Goal: Communication & Community: Answer question/provide support

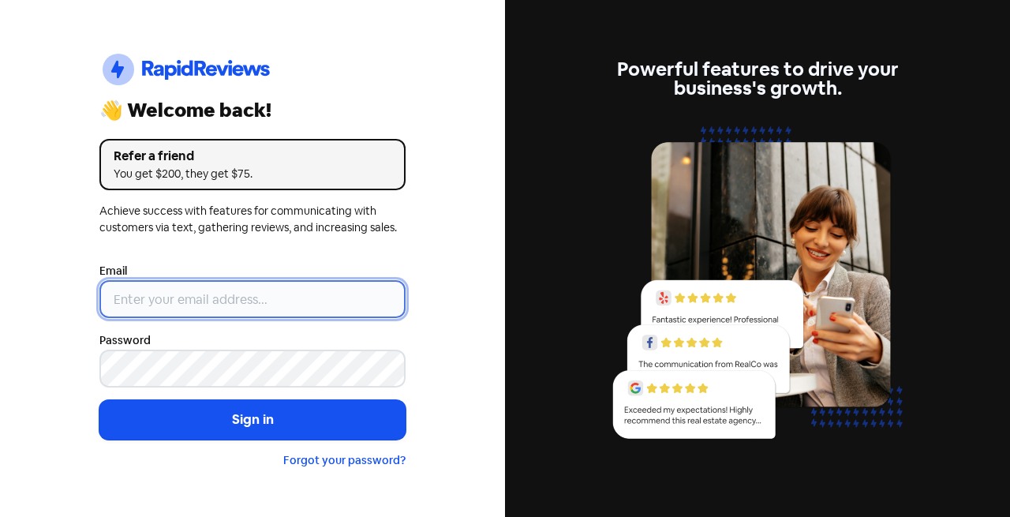
click at [218, 298] on input "email" at bounding box center [252, 299] width 306 height 38
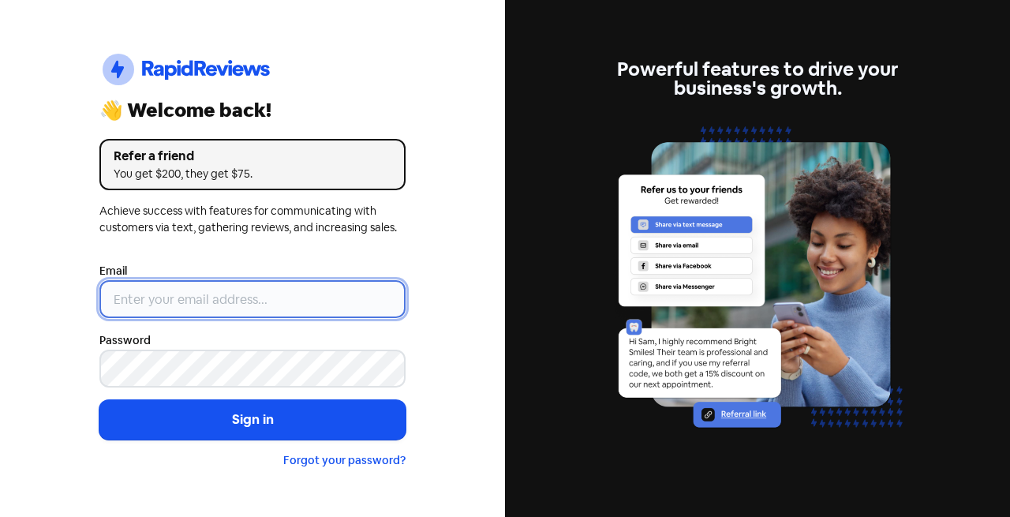
type input "[EMAIL_ADDRESS][DOMAIN_NAME]"
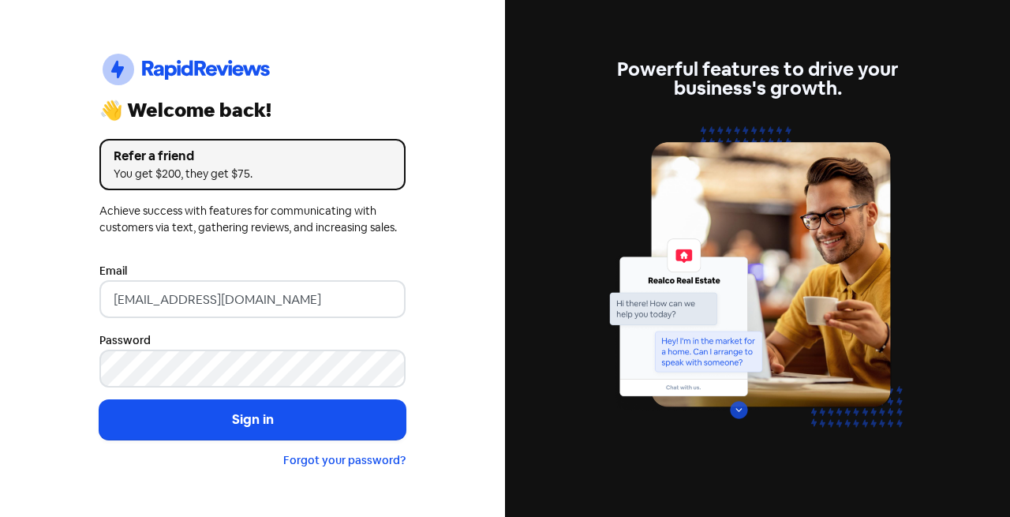
click at [288, 414] on button "Sign in" at bounding box center [252, 419] width 306 height 39
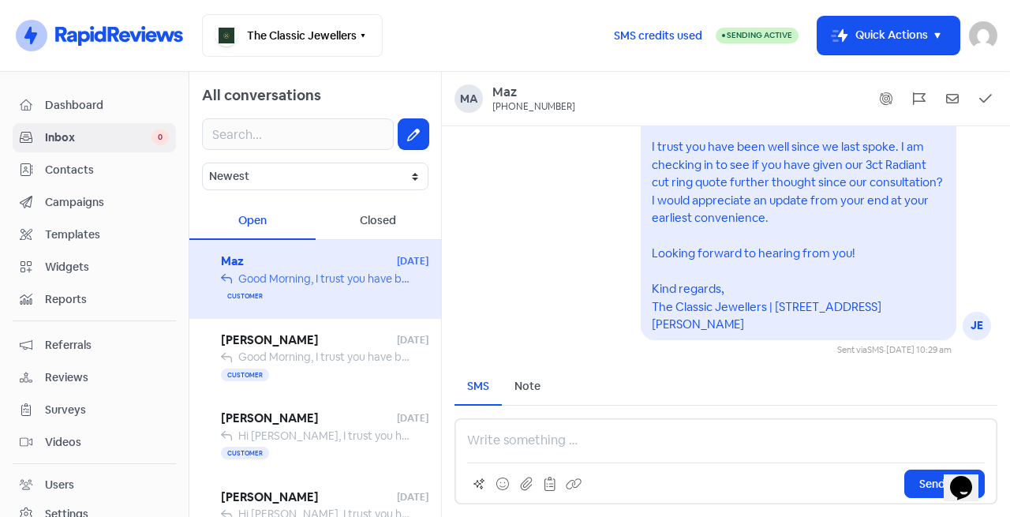
click at [328, 374] on div "Customer" at bounding box center [325, 374] width 208 height 19
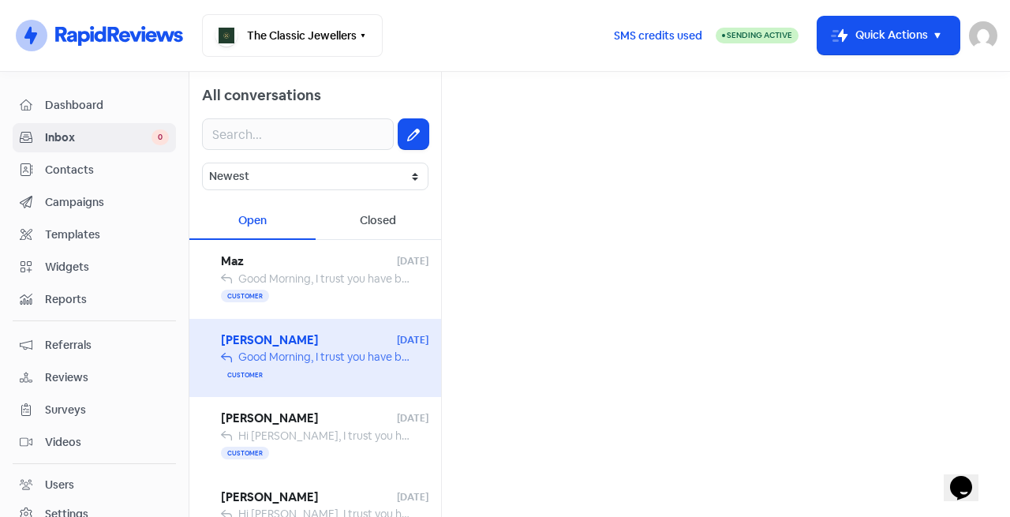
click at [332, 348] on span "[PERSON_NAME]" at bounding box center [309, 341] width 176 height 18
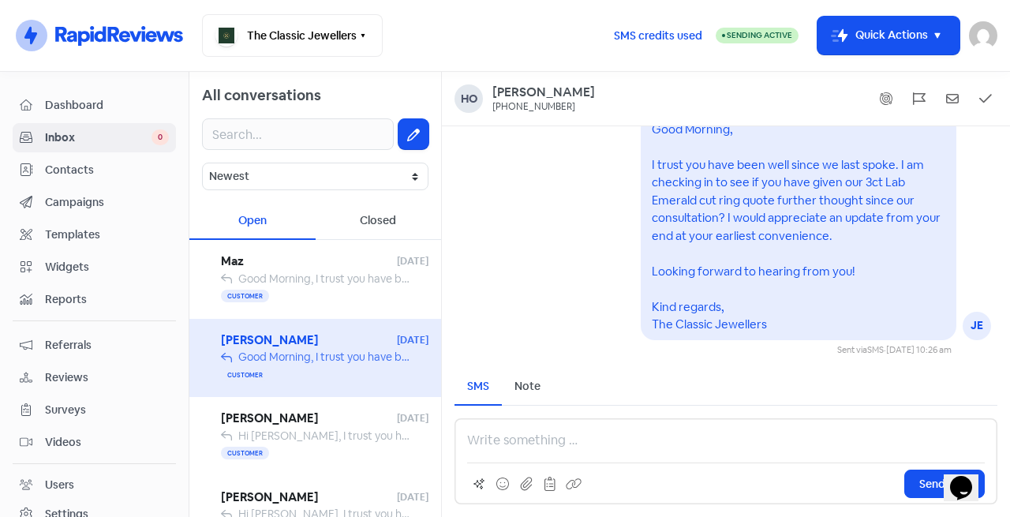
drag, startPoint x: 88, startPoint y: 167, endPoint x: 99, endPoint y: 176, distance: 14.6
click at [88, 168] on span "Contacts" at bounding box center [107, 170] width 124 height 17
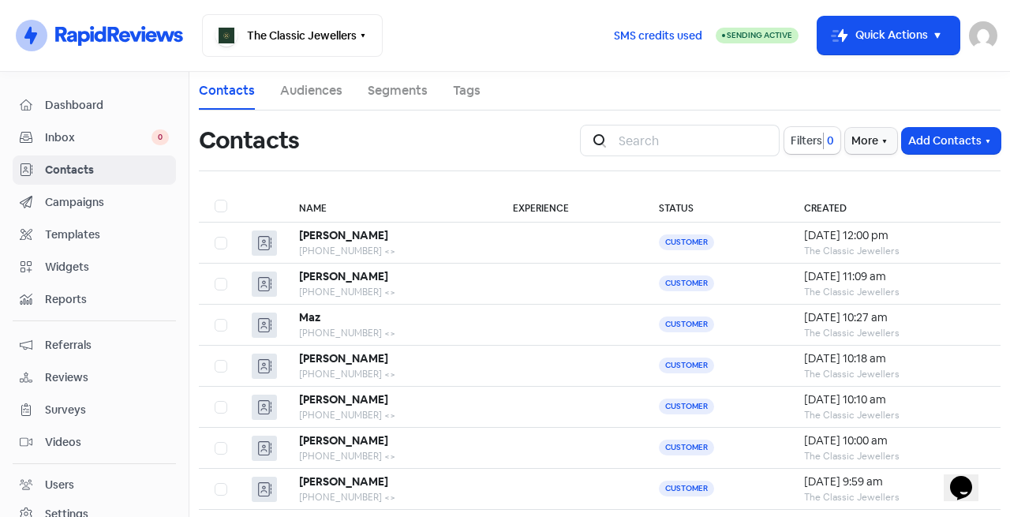
click at [113, 191] on link "Campaigns" at bounding box center [94, 202] width 163 height 29
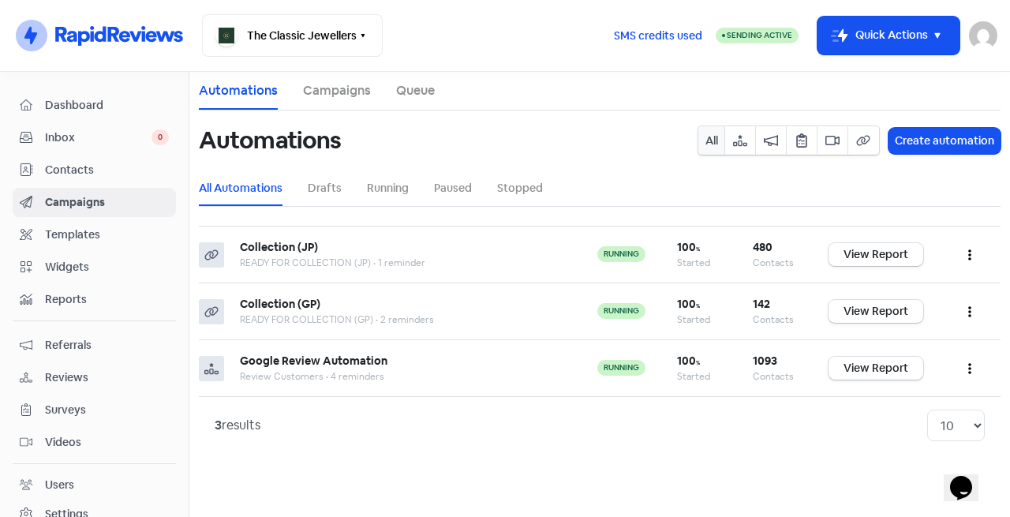
click at [106, 169] on span "Contacts" at bounding box center [107, 170] width 124 height 17
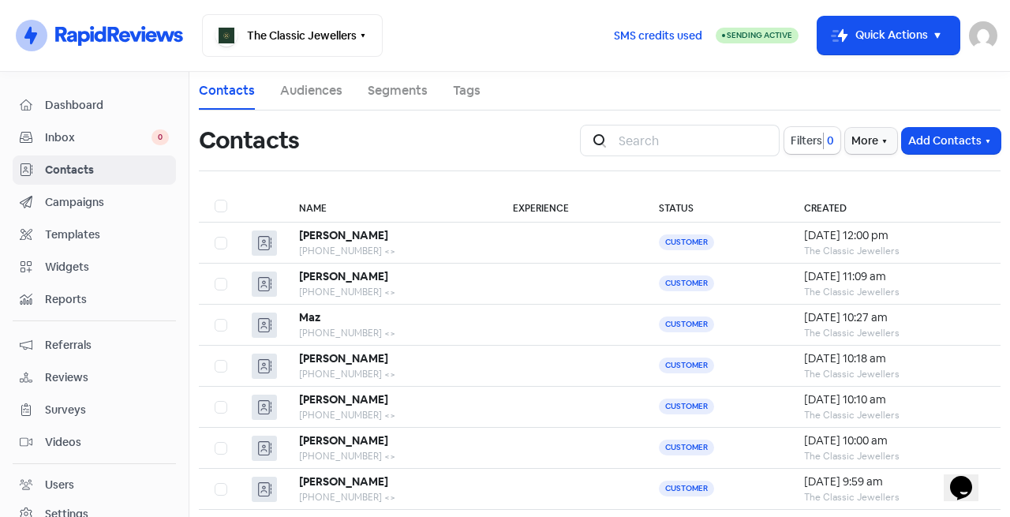
click at [913, 137] on button "Add Contacts" at bounding box center [951, 141] width 99 height 26
click at [916, 166] on button "Add a contact" at bounding box center [908, 175] width 184 height 32
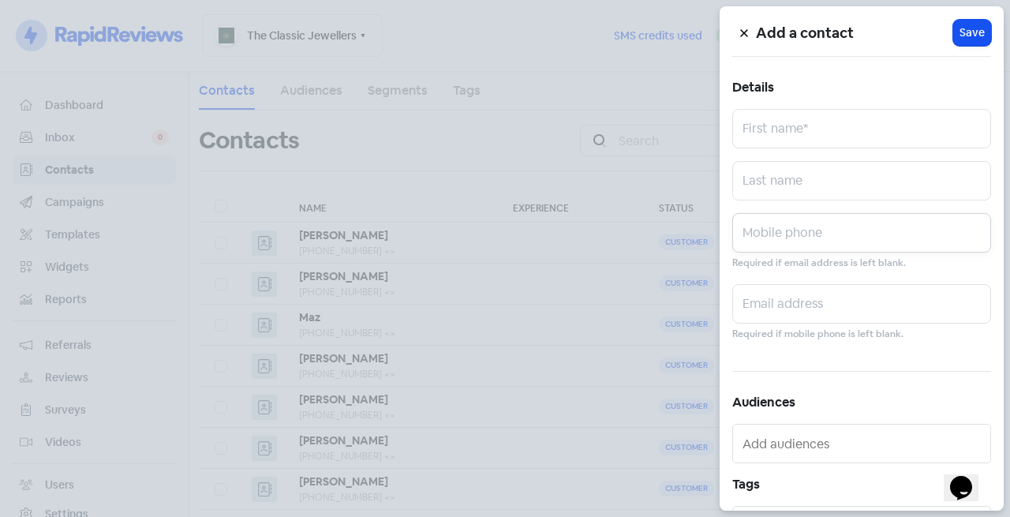
click at [796, 238] on input "text" at bounding box center [862, 232] width 259 height 39
paste input "0409 366 285"
type input "0409 366 285"
click at [875, 131] on input "text" at bounding box center [862, 128] width 259 height 39
type input "[PERSON_NAME]"
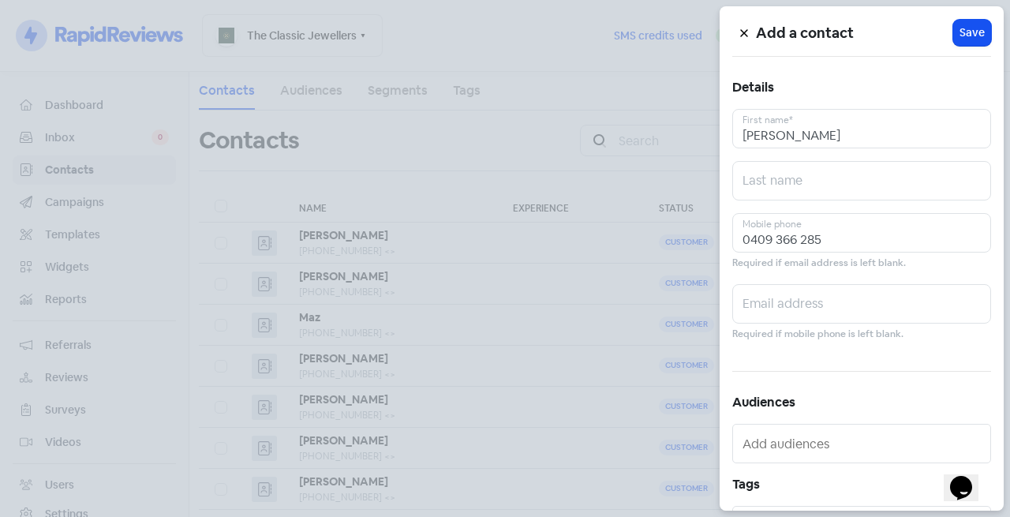
click at [961, 39] on span "Save" at bounding box center [972, 32] width 25 height 17
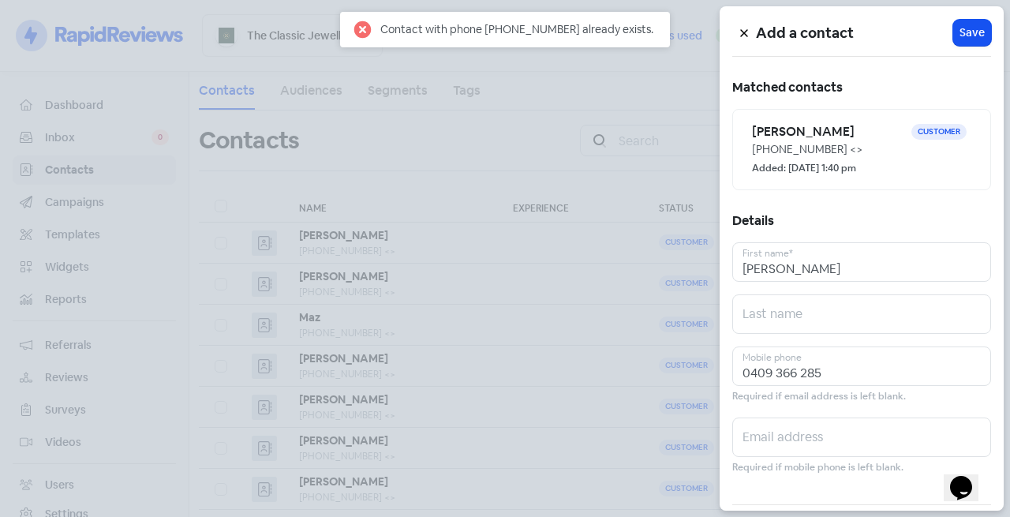
click at [848, 131] on h6 "[PERSON_NAME]" at bounding box center [831, 131] width 159 height 17
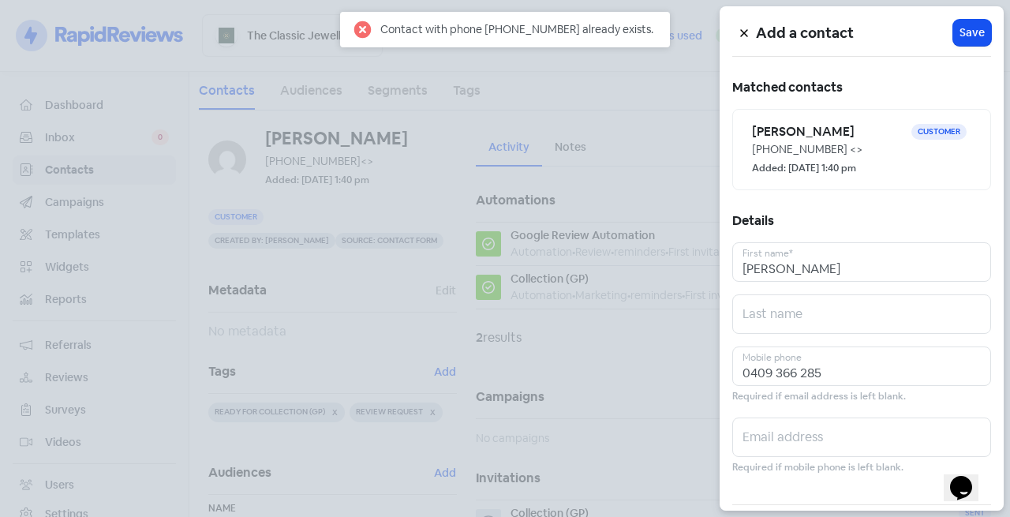
click at [96, 131] on div at bounding box center [505, 258] width 1010 height 517
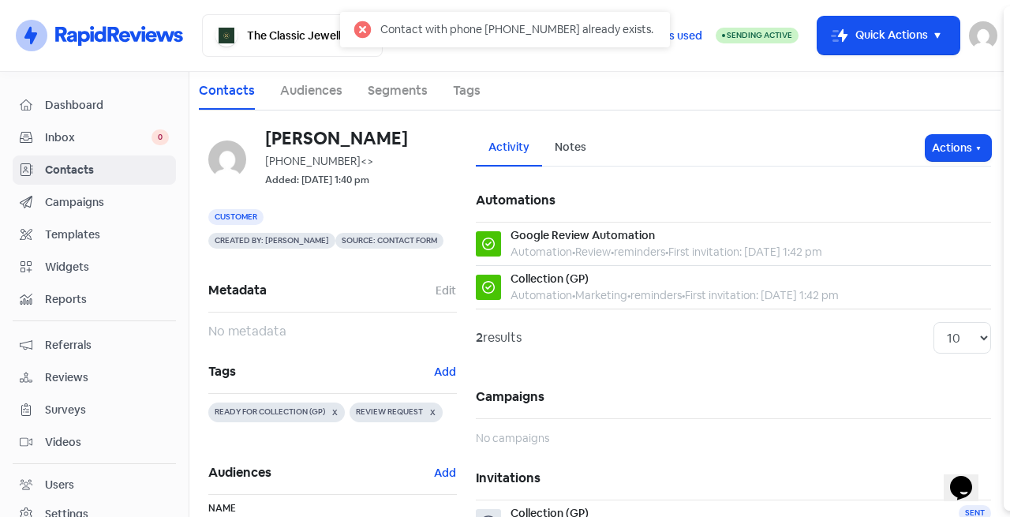
drag, startPoint x: 93, startPoint y: 133, endPoint x: 88, endPoint y: 140, distance: 9.0
click at [88, 140] on div at bounding box center [505, 258] width 1010 height 517
click at [85, 140] on span "Inbox" at bounding box center [98, 137] width 107 height 17
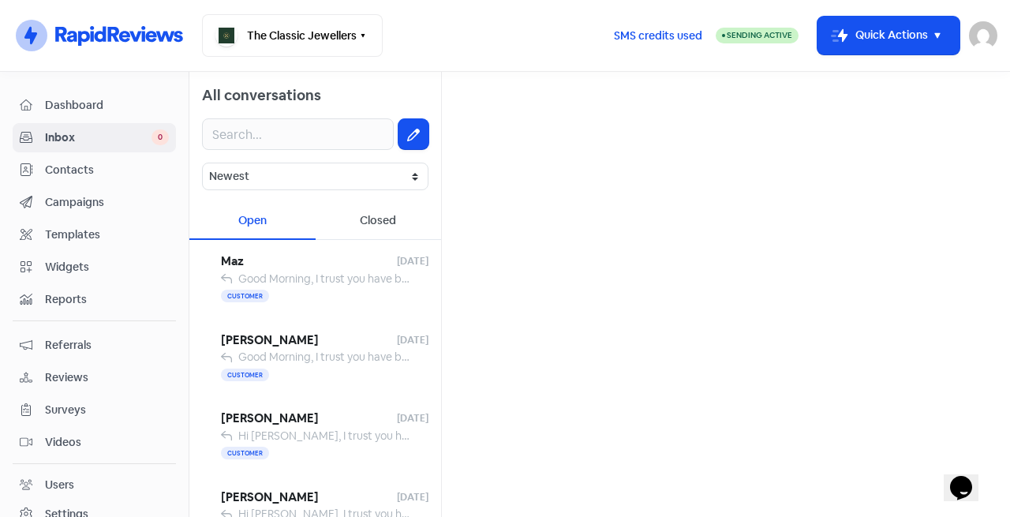
drag, startPoint x: 408, startPoint y: 129, endPoint x: 440, endPoint y: 122, distance: 32.5
click at [409, 129] on button at bounding box center [414, 134] width 30 height 30
click at [543, 96] on input "text" at bounding box center [726, 100] width 543 height 32
paste input "0409 366 285"
type input "0409 366 285"
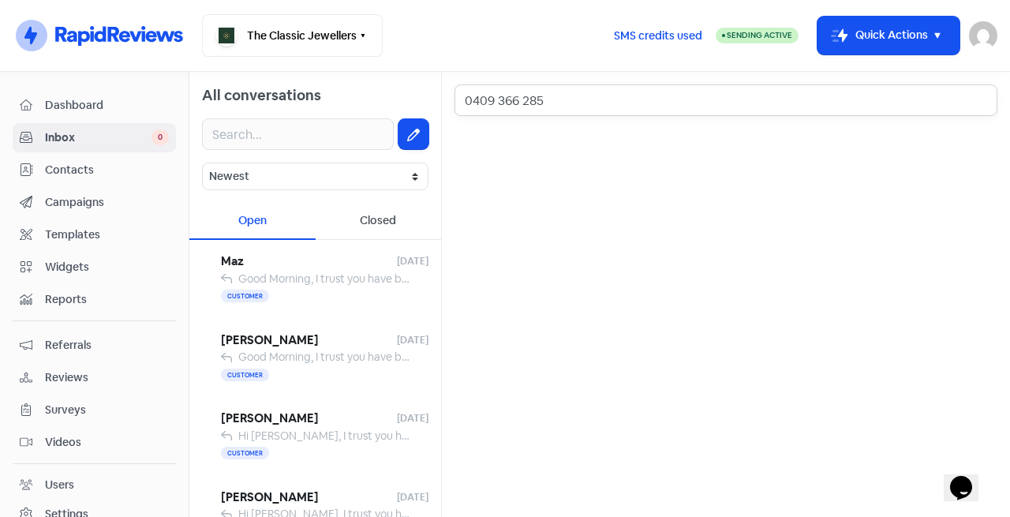
drag, startPoint x: 552, startPoint y: 102, endPoint x: 386, endPoint y: 126, distance: 167.6
click at [386, 126] on div "All conversations Newest Unread Read Flagged Unflagged Open Closed Maz [DATE] G…" at bounding box center [599, 294] width 821 height 445
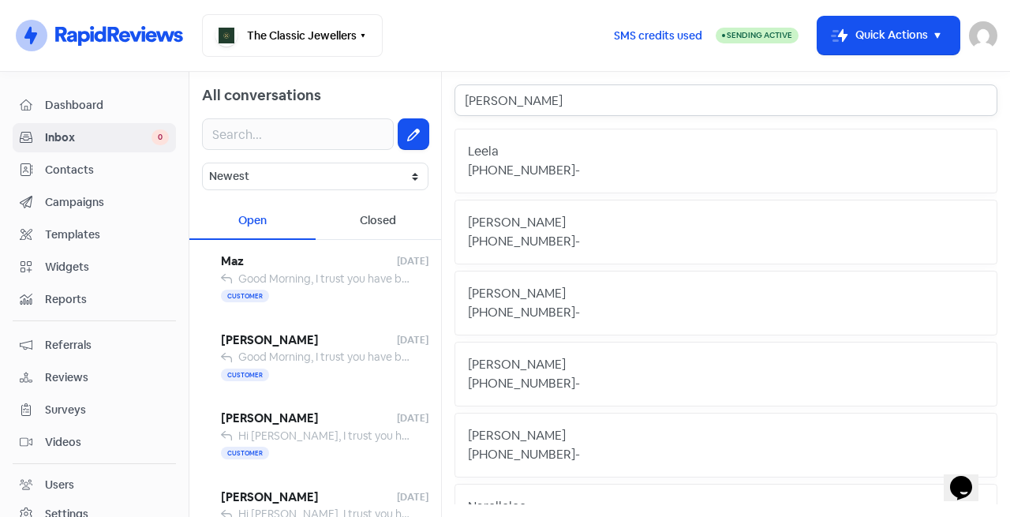
type input "[PERSON_NAME]"
click at [628, 288] on div "[PERSON_NAME]" at bounding box center [726, 293] width 516 height 19
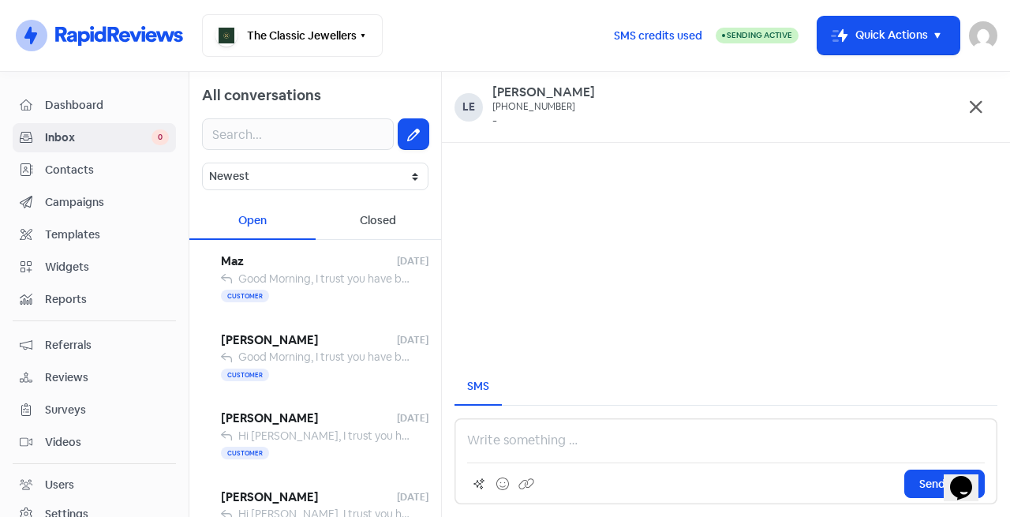
click at [534, 443] on p at bounding box center [726, 440] width 518 height 19
drag, startPoint x: 574, startPoint y: 433, endPoint x: 433, endPoint y: 442, distance: 140.8
click at [433, 442] on div "All conversations Newest Unread Read Flagged Unflagged Open Closed Maz [DATE] G…" at bounding box center [599, 294] width 821 height 445
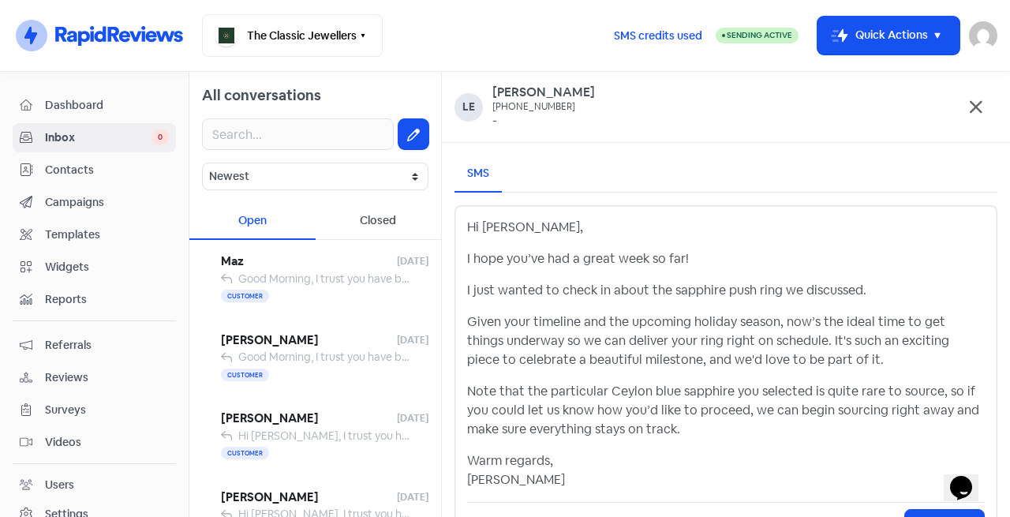
drag, startPoint x: 465, startPoint y: 320, endPoint x: 803, endPoint y: 328, distance: 337.9
click at [764, 324] on div "Hi [PERSON_NAME], I hope you’ve had a great week so far! I just wanted to check…" at bounding box center [726, 374] width 543 height 339
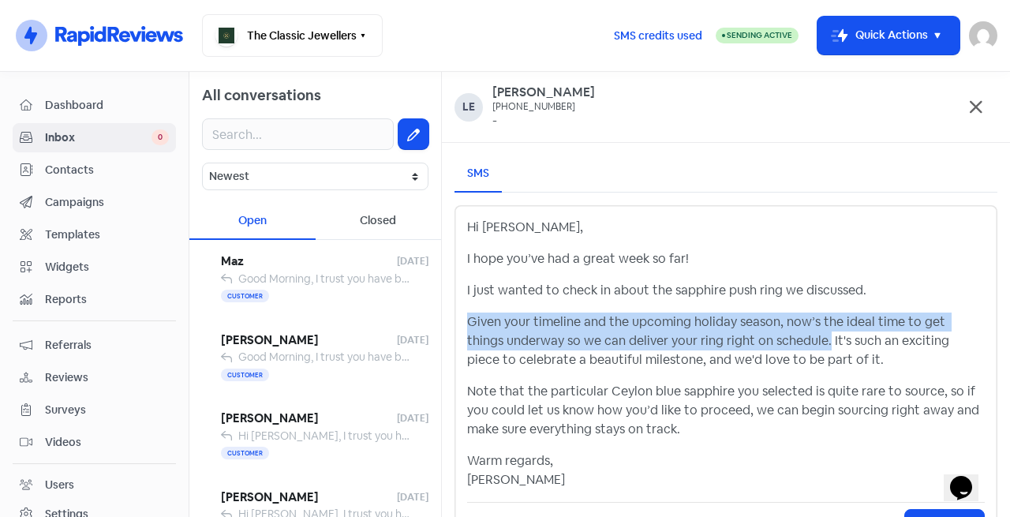
drag, startPoint x: 827, startPoint y: 339, endPoint x: 452, endPoint y: 322, distance: 375.3
click at [452, 322] on div "SMS Hi [PERSON_NAME], I hope you’ve had a great week so far! I just wanted to c…" at bounding box center [726, 350] width 568 height 414
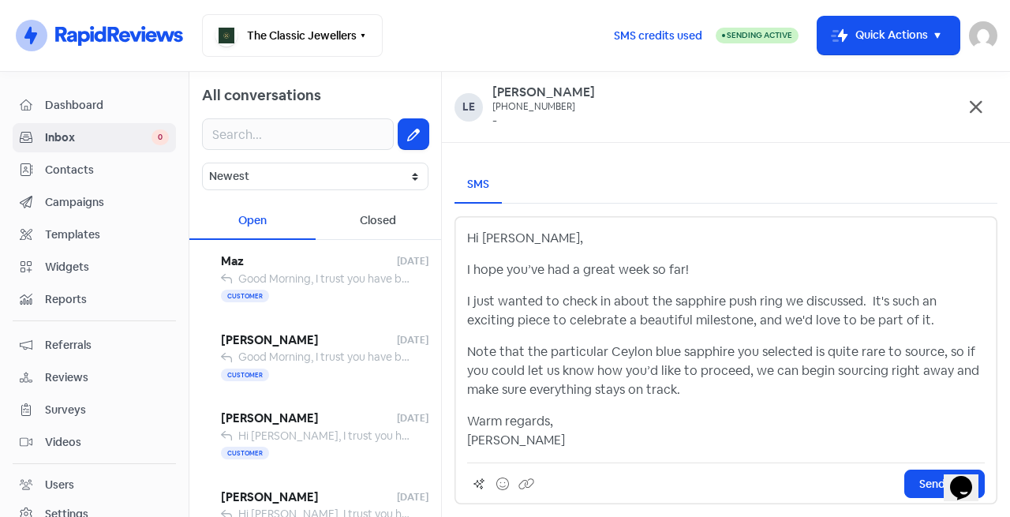
click at [721, 263] on p "I hope you’ve had a great week so far!" at bounding box center [726, 269] width 518 height 19
click at [901, 329] on p "I just wanted to check in about the sapphire push ring we discussed. It's such …" at bounding box center [726, 311] width 518 height 38
click at [704, 324] on p "I just wanted to check in about the sapphire push ring we discussed. It's such …" at bounding box center [726, 311] width 518 height 38
click at [705, 275] on p "I hope you’ve had a great week so far!" at bounding box center [726, 269] width 518 height 19
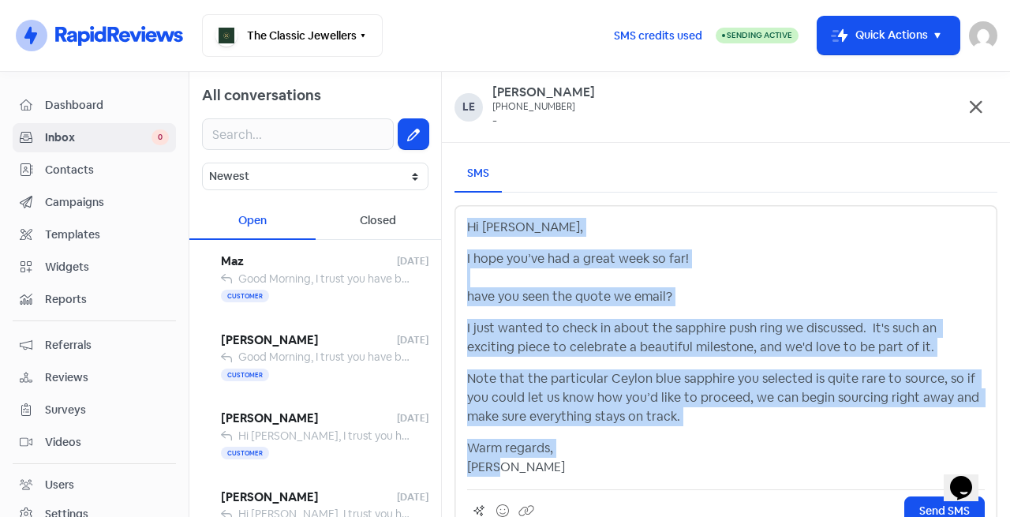
drag, startPoint x: 524, startPoint y: 467, endPoint x: 433, endPoint y: 201, distance: 282.1
click at [433, 201] on div "All conversations Newest Unread Read Flagged Unflagged Open Closed Maz [DATE] G…" at bounding box center [599, 294] width 821 height 445
copy div "Hi [PERSON_NAME], I hope you’ve had a great week so far! have you seen the quot…"
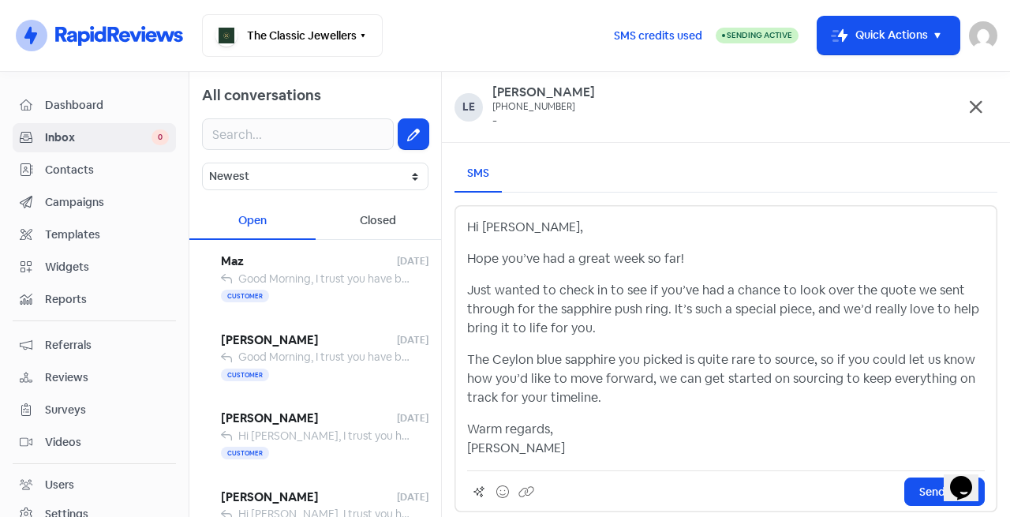
click at [669, 311] on p "Just wanted to check in to see if you’ve had a chance to look over the quote we…" at bounding box center [726, 309] width 518 height 57
click at [666, 312] on p "Just wanted to check in to see if you’ve had a chance to look over the quote we…" at bounding box center [726, 309] width 518 height 57
click at [668, 310] on p "Just wanted to check in to see if you’ve had a chance to look over the quote we…" at bounding box center [726, 309] width 518 height 57
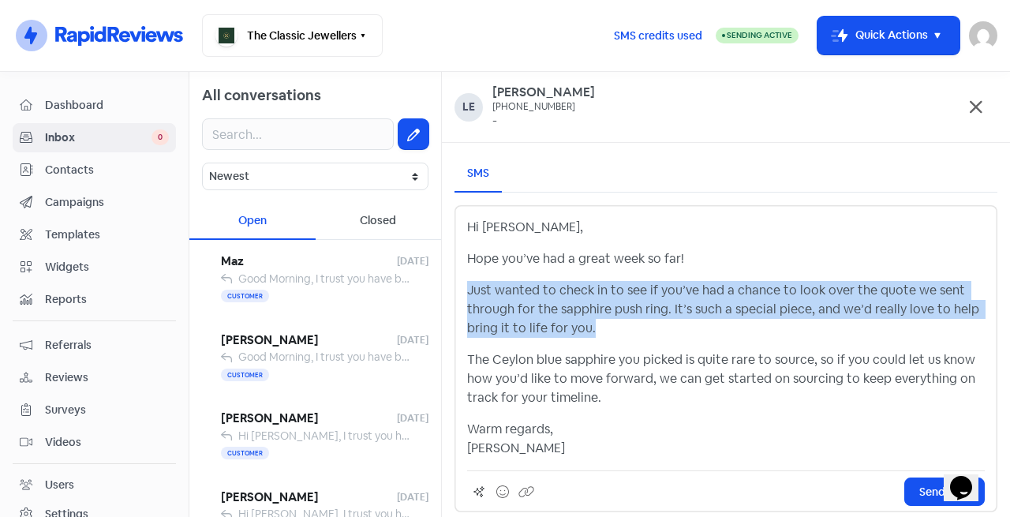
click at [672, 308] on p "Just wanted to check in to see if you’ve had a chance to look over the quote we…" at bounding box center [726, 309] width 518 height 57
click at [677, 313] on p "Just wanted to check in to see if you’ve had a chance to look over the quote we…" at bounding box center [726, 309] width 518 height 57
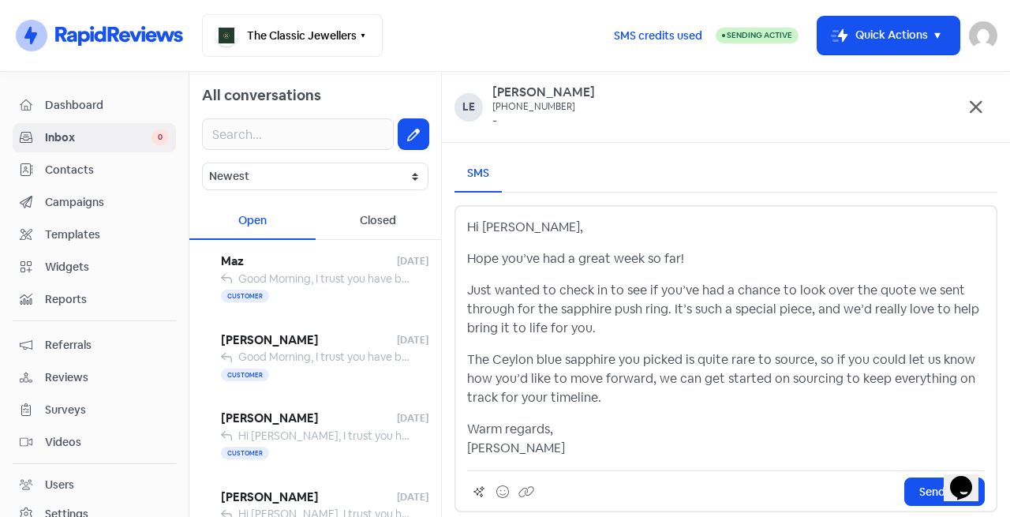
click at [669, 310] on p "Just wanted to check in to see if you’ve had a chance to look over the quote we…" at bounding box center [726, 309] width 518 height 57
click at [726, 309] on p "Just wanted to check in to see if you’ve had a chance to look over the quote we…" at bounding box center [726, 309] width 518 height 57
click at [812, 315] on p "Just wanted to check in to see if you’ve had a chance to look over the quote we…" at bounding box center [726, 309] width 518 height 57
drag, startPoint x: 939, startPoint y: 310, endPoint x: 504, endPoint y: 332, distance: 435.5
click at [504, 332] on p "Just wanted to check in to see if you’ve had a chance to look over the quote we…" at bounding box center [726, 309] width 518 height 57
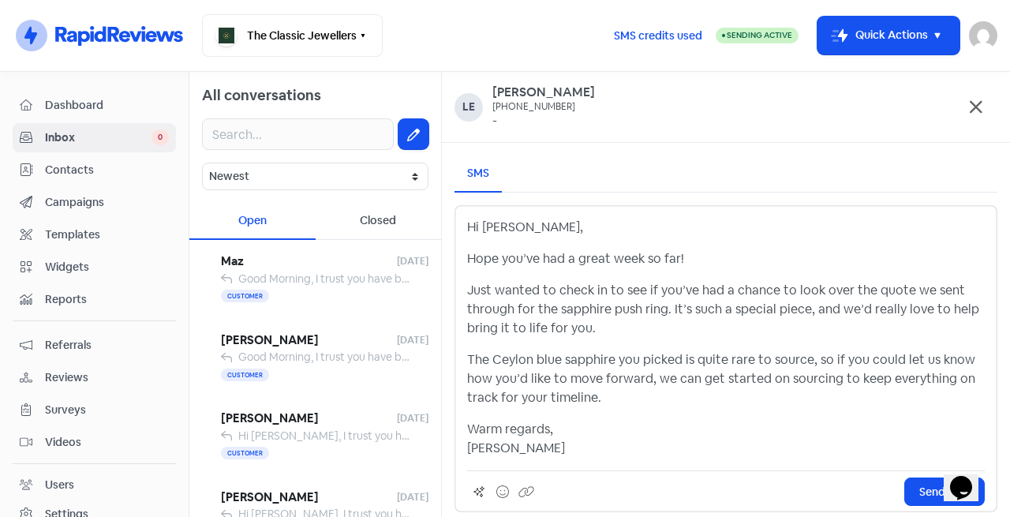
click at [721, 331] on p "Just wanted to check in to see if you’ve had a chance to look over the quote we…" at bounding box center [726, 309] width 518 height 57
click at [553, 369] on p "The Ceylon blue sapphire you picked is quite rare to source, so if you could le…" at bounding box center [726, 378] width 518 height 57
click at [469, 354] on p "The Ceylon blue sapphire you picked is quite rare to source, so if you could le…" at bounding box center [726, 378] width 518 height 57
click at [599, 384] on p "The Ceylon blue sapphire you picked is quite rare to source, so if you could le…" at bounding box center [726, 378] width 518 height 57
click at [568, 380] on p "The Ceylon blue sapphire you picked is quite rare to source, so if you could le…" at bounding box center [726, 378] width 518 height 57
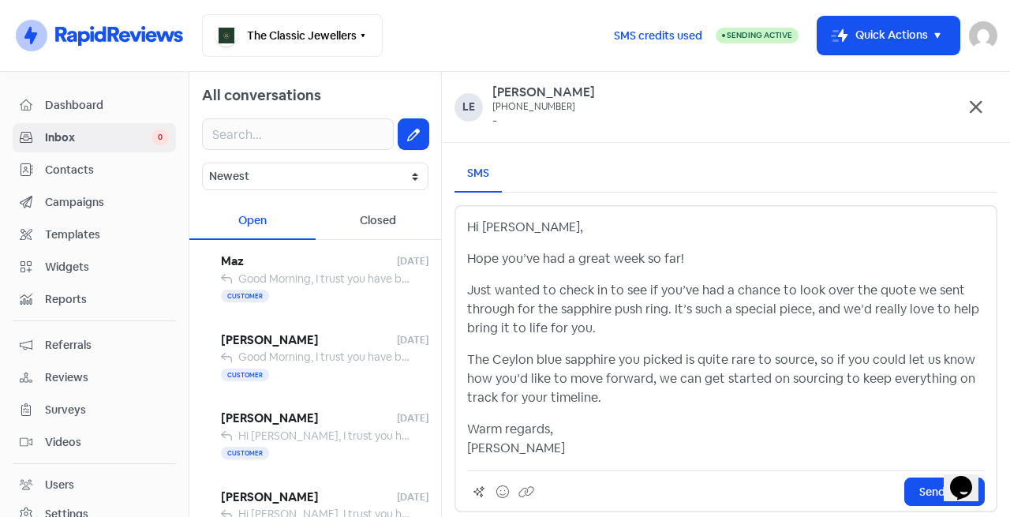
click at [603, 410] on div "Hi [PERSON_NAME] you’ve had a great week so far! Just wanted to check in to see…" at bounding box center [726, 338] width 518 height 240
click at [514, 448] on p "Warm regards, [PERSON_NAME]" at bounding box center [726, 439] width 518 height 38
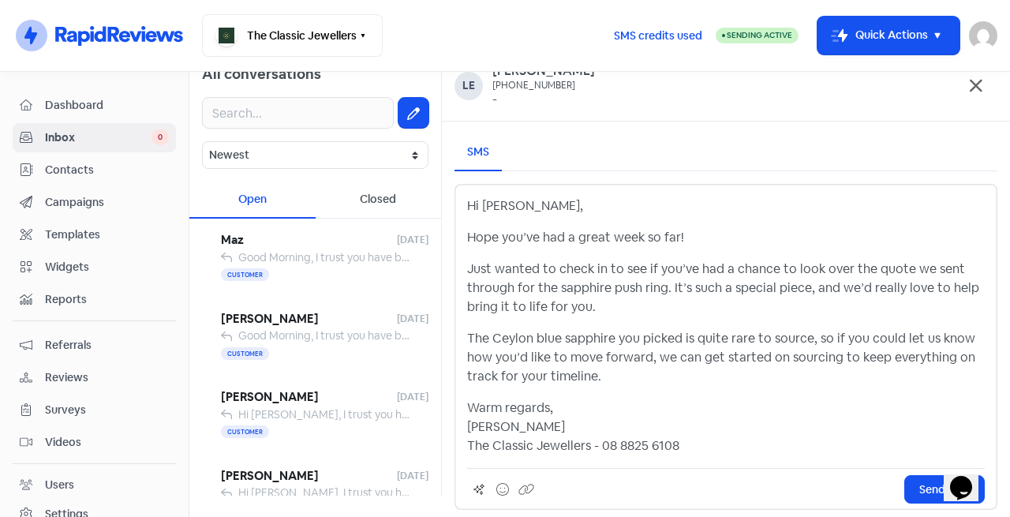
scroll to position [27, 0]
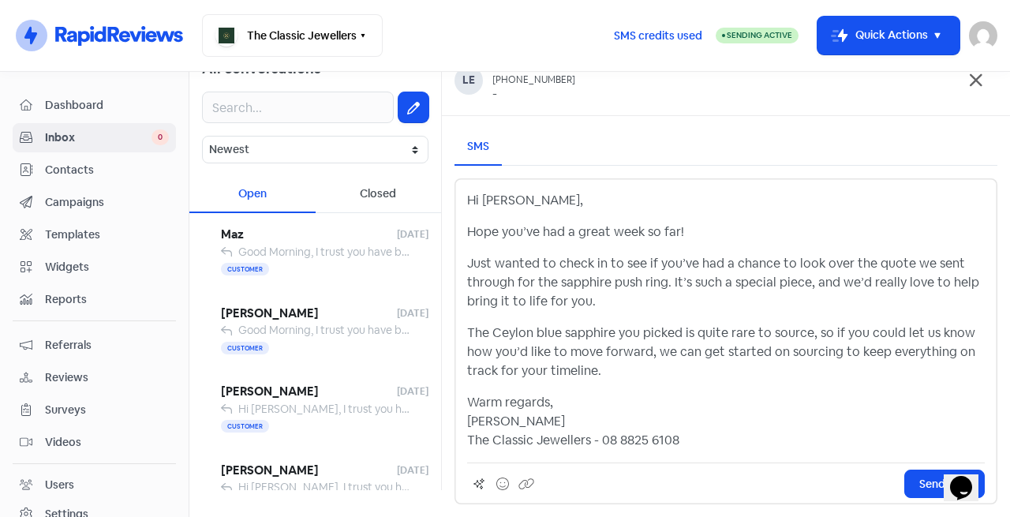
click at [922, 481] on span "Send SMS" at bounding box center [945, 484] width 51 height 17
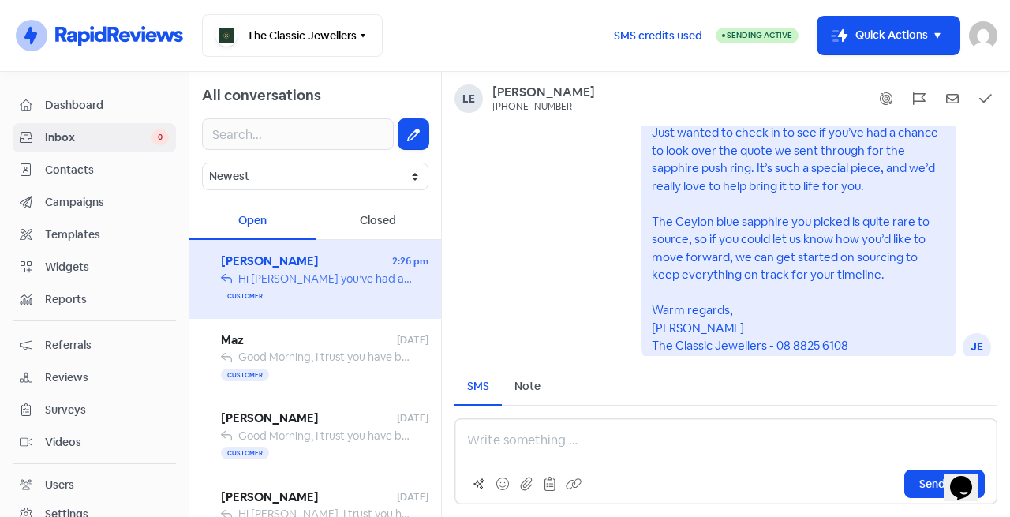
scroll to position [1, 0]
